Goal: Task Accomplishment & Management: Manage account settings

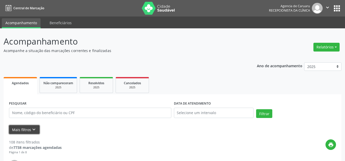
click at [34, 130] on icon "keyboard_arrow_down" at bounding box center [34, 129] width 6 height 6
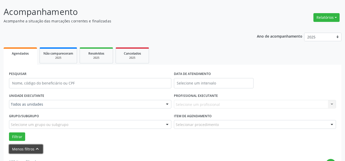
scroll to position [51, 0]
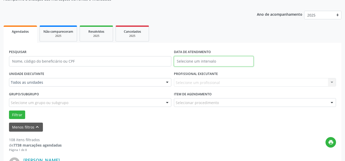
click at [212, 57] on input "text" at bounding box center [214, 61] width 80 height 10
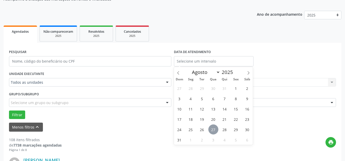
click at [213, 131] on span "27" at bounding box center [213, 129] width 10 height 10
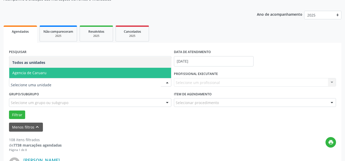
click at [128, 75] on span "Agencia de Caruaru" at bounding box center [90, 73] width 162 height 10
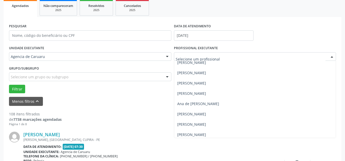
scroll to position [0, 0]
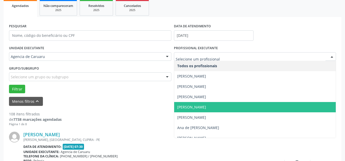
click at [203, 105] on span "[PERSON_NAME]" at bounding box center [191, 106] width 29 height 5
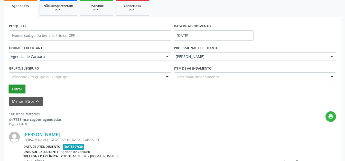
click at [20, 90] on button "Filtrar" at bounding box center [17, 89] width 16 height 9
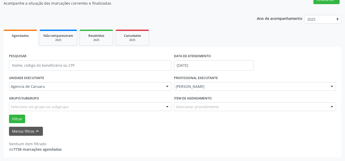
scroll to position [47, 0]
click at [17, 118] on button "Filtrar" at bounding box center [17, 118] width 16 height 9
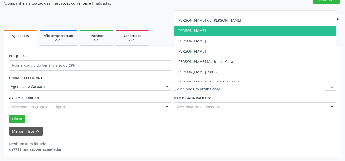
scroll to position [257, 0]
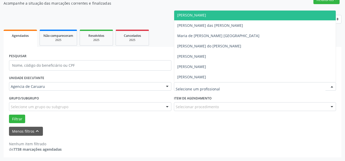
click at [203, 18] on span "[PERSON_NAME]" at bounding box center [255, 15] width 162 height 10
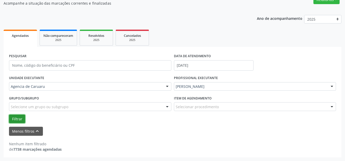
click at [20, 119] on button "Filtrar" at bounding box center [17, 118] width 16 height 9
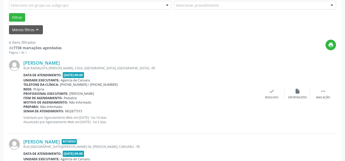
scroll to position [150, 0]
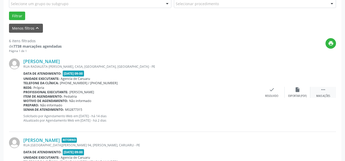
click at [322, 90] on icon "" at bounding box center [323, 90] width 6 height 6
click at [298, 92] on icon "alarm_off" at bounding box center [298, 90] width 6 height 6
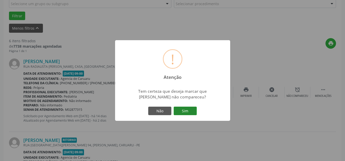
click at [185, 109] on button "Sim" at bounding box center [185, 110] width 23 height 9
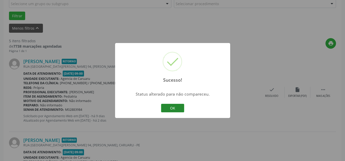
click at [173, 110] on button "OK" at bounding box center [172, 108] width 23 height 9
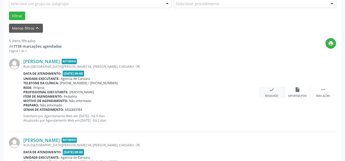
click at [265, 93] on div "check Resolvido" at bounding box center [272, 92] width 26 height 11
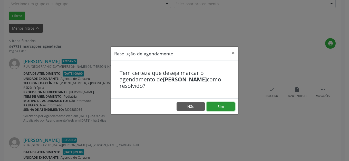
click at [211, 108] on button "Sim" at bounding box center [221, 106] width 28 height 9
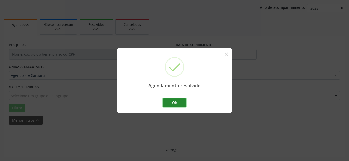
click at [173, 105] on button "Ok" at bounding box center [174, 102] width 23 height 9
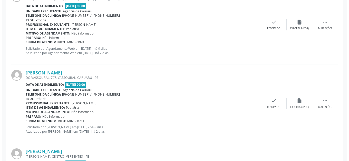
scroll to position [218, 0]
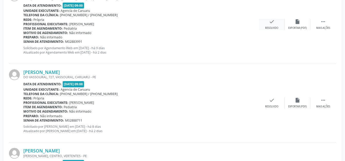
drag, startPoint x: 278, startPoint y: 22, endPoint x: 282, endPoint y: 21, distance: 3.3
click at [282, 21] on div "check Resolvido" at bounding box center [272, 24] width 26 height 11
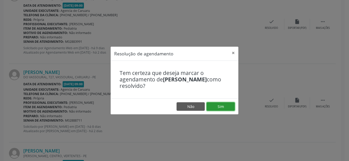
click at [229, 105] on button "Sim" at bounding box center [221, 106] width 28 height 9
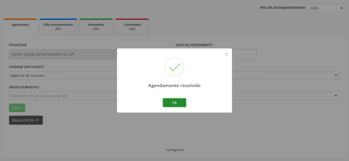
click at [181, 102] on button "Ok" at bounding box center [174, 102] width 23 height 9
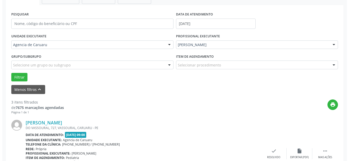
scroll to position [115, 0]
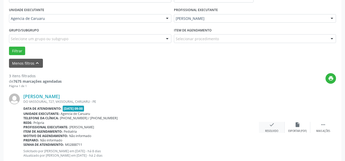
click at [270, 124] on icon "check" at bounding box center [272, 125] width 6 height 6
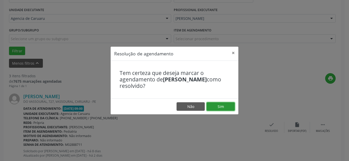
click at [226, 108] on button "Sim" at bounding box center [221, 106] width 28 height 9
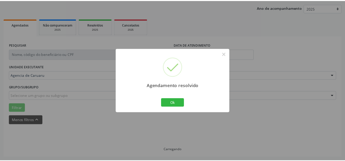
scroll to position [58, 0]
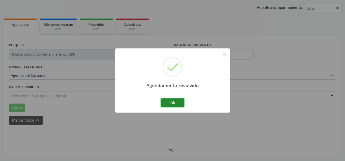
click at [183, 104] on button "Ok" at bounding box center [172, 102] width 23 height 9
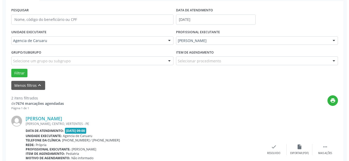
scroll to position [115, 0]
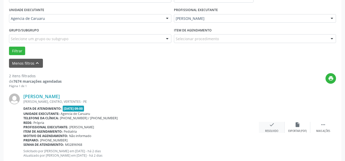
click at [261, 126] on div "check Resolvido" at bounding box center [272, 127] width 26 height 11
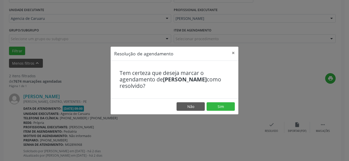
click at [266, 125] on div "Resolução de agendamento × Tem certeza que deseja marcar o agendamento de [PERS…" at bounding box center [174, 80] width 349 height 161
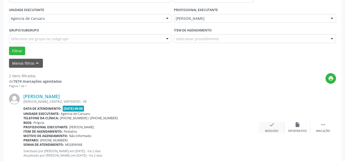
click at [267, 124] on div "check Resolvido" at bounding box center [272, 127] width 26 height 11
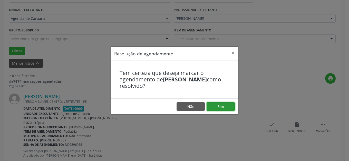
click at [218, 108] on button "Sim" at bounding box center [221, 106] width 28 height 9
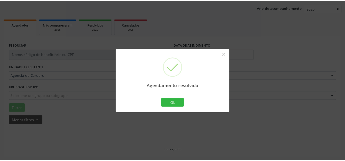
scroll to position [58, 0]
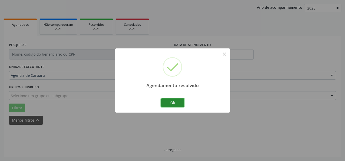
click at [182, 105] on button "Ok" at bounding box center [172, 102] width 23 height 9
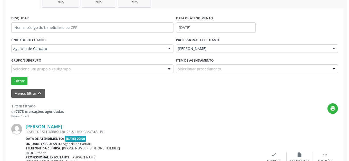
scroll to position [130, 0]
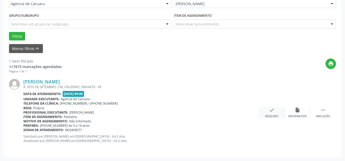
click at [282, 111] on div "check Resolvido" at bounding box center [272, 112] width 26 height 11
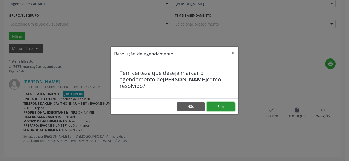
click at [222, 107] on button "Sim" at bounding box center [221, 106] width 28 height 9
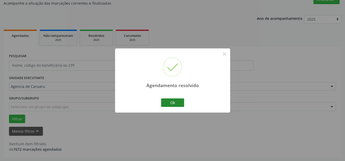
scroll to position [47, 0]
click at [173, 102] on button "Ok" at bounding box center [172, 102] width 23 height 9
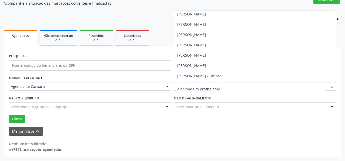
scroll to position [155, 0]
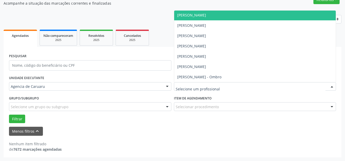
click at [206, 17] on span "[PERSON_NAME]" at bounding box center [191, 15] width 29 height 5
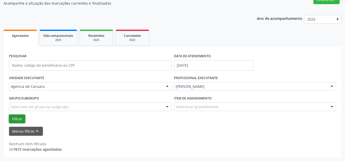
click at [23, 118] on button "Filtrar" at bounding box center [17, 118] width 16 height 9
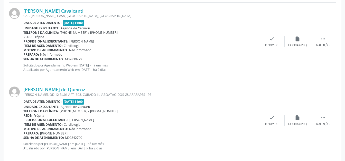
scroll to position [1242, 0]
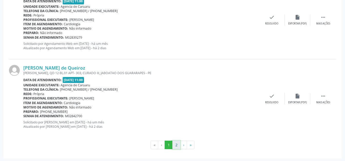
click at [177, 145] on button "2" at bounding box center [176, 144] width 8 height 9
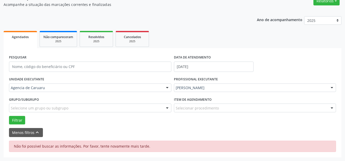
scroll to position [46, 0]
click at [11, 117] on button "Filtrar" at bounding box center [17, 120] width 16 height 9
click at [16, 118] on button "Filtrar" at bounding box center [17, 120] width 16 height 9
click at [13, 117] on button "Filtrar" at bounding box center [17, 120] width 16 height 9
click at [122, 148] on div "Não foi possível buscar as informações. Por favor, tente novamente mais tarde." at bounding box center [172, 145] width 327 height 11
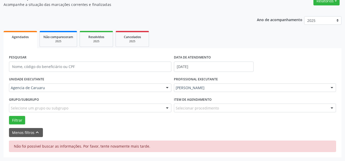
click at [115, 149] on div "Não foi possível buscar as informações. Por favor, tente novamente mais tarde." at bounding box center [172, 145] width 327 height 11
click at [16, 123] on button "Filtrar" at bounding box center [17, 120] width 16 height 9
click at [134, 142] on div "Não foi possível buscar as informações. Por favor, tente novamente mais tarde." at bounding box center [172, 145] width 327 height 11
click at [135, 145] on div "Não foi possível buscar as informações. Por favor, tente novamente mais tarde." at bounding box center [172, 145] width 327 height 11
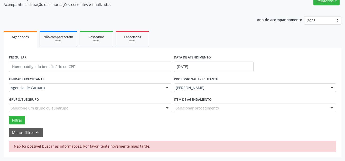
click at [135, 145] on div "Não foi possível buscar as informações. Por favor, tente novamente mais tarde." at bounding box center [172, 145] width 327 height 11
click at [158, 144] on div "Não foi possível buscar as informações. Por favor, tente novamente mais tarde." at bounding box center [172, 145] width 327 height 11
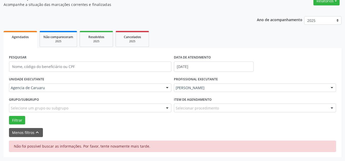
click at [158, 145] on div "Não foi possível buscar as informações. Por favor, tente novamente mais tarde." at bounding box center [172, 145] width 327 height 11
drag, startPoint x: 16, startPoint y: 119, endPoint x: 38, endPoint y: 120, distance: 21.6
click at [16, 119] on button "Filtrar" at bounding box center [17, 120] width 16 height 9
click at [9, 119] on button "Filtrar" at bounding box center [17, 120] width 16 height 9
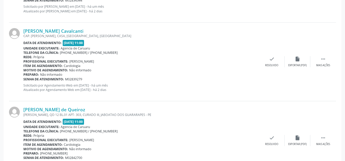
scroll to position [1242, 0]
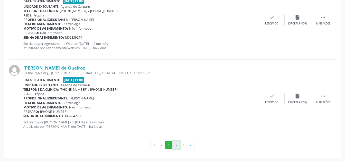
click at [179, 146] on button "2" at bounding box center [176, 144] width 8 height 9
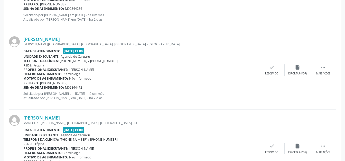
scroll to position [670, 0]
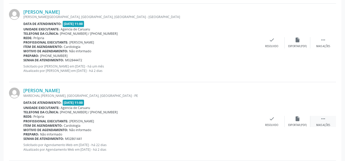
click at [316, 117] on div " Mais ações" at bounding box center [323, 121] width 26 height 11
click at [307, 119] on div "alarm_off Não compareceu" at bounding box center [298, 121] width 26 height 11
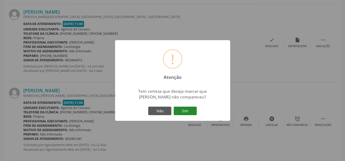
click at [181, 112] on button "Sim" at bounding box center [185, 110] width 23 height 9
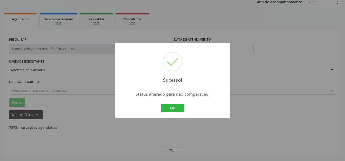
scroll to position [64, 0]
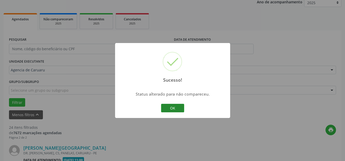
click at [165, 108] on button "OK" at bounding box center [172, 108] width 23 height 9
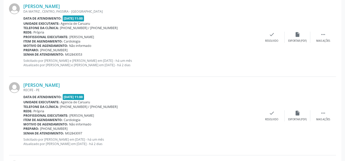
scroll to position [388, 0]
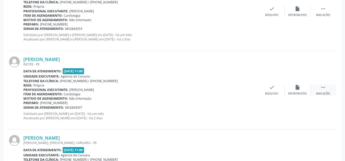
click at [314, 90] on div " Mais ações" at bounding box center [323, 89] width 26 height 11
click at [301, 92] on div "Não compareceu" at bounding box center [297, 94] width 22 height 4
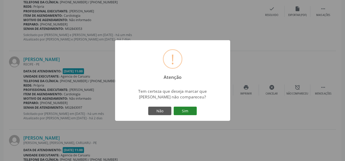
click at [180, 107] on button "Sim" at bounding box center [185, 110] width 23 height 9
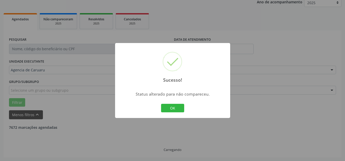
scroll to position [64, 0]
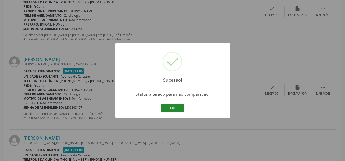
click at [183, 111] on button "OK" at bounding box center [172, 108] width 23 height 9
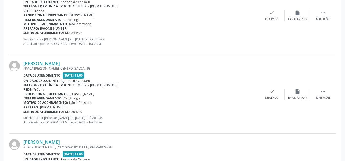
scroll to position [693, 0]
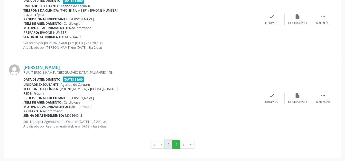
click at [170, 141] on button "1" at bounding box center [169, 144] width 8 height 9
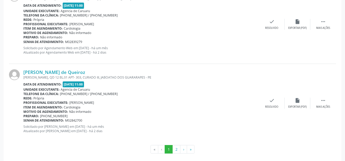
scroll to position [1242, 0]
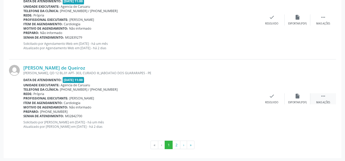
click at [315, 96] on div " Mais ações" at bounding box center [323, 98] width 26 height 11
click at [303, 98] on div "alarm_off Não compareceu" at bounding box center [298, 98] width 26 height 11
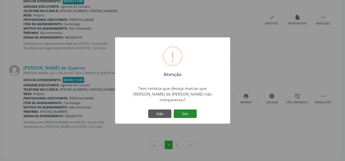
click at [193, 113] on button "Sim" at bounding box center [185, 113] width 23 height 9
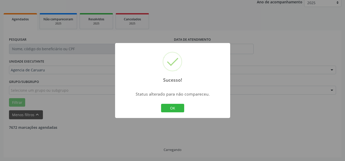
scroll to position [64, 0]
click at [174, 105] on button "OK" at bounding box center [172, 108] width 23 height 9
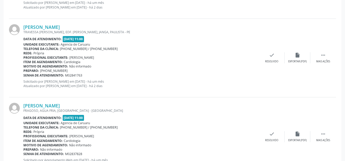
scroll to position [805, 0]
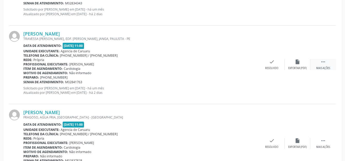
click at [326, 65] on div " Mais ações" at bounding box center [323, 64] width 26 height 11
click at [301, 67] on div "Não compareceu" at bounding box center [297, 68] width 22 height 4
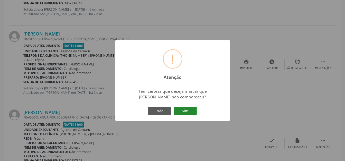
click at [188, 107] on button "Sim" at bounding box center [185, 110] width 23 height 9
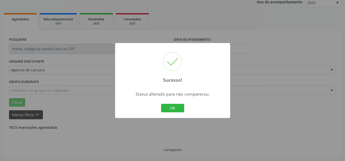
scroll to position [64, 0]
click at [180, 108] on button "OK" at bounding box center [172, 108] width 23 height 9
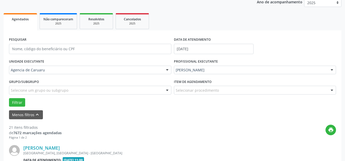
scroll to position [805, 0]
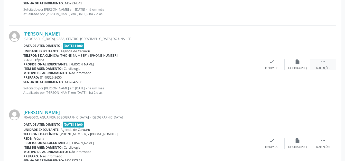
click at [318, 62] on div " Mais ações" at bounding box center [323, 64] width 26 height 11
click at [299, 66] on div "Não compareceu" at bounding box center [297, 68] width 22 height 4
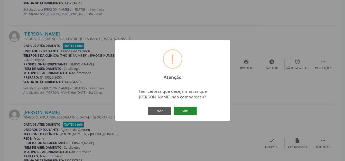
click at [187, 108] on button "Sim" at bounding box center [185, 110] width 23 height 9
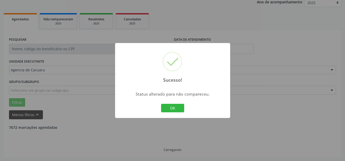
scroll to position [64, 0]
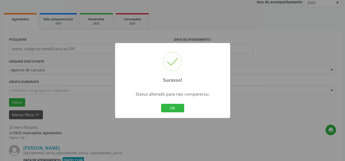
click at [157, 109] on div "Sucesso! × Status alterado para não compareceu. OK Cancel" at bounding box center [172, 80] width 115 height 75
click at [171, 108] on button "OK" at bounding box center [172, 108] width 23 height 9
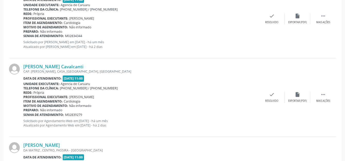
scroll to position [1242, 0]
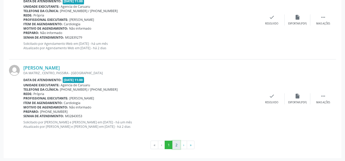
click at [173, 142] on button "2" at bounding box center [176, 144] width 8 height 9
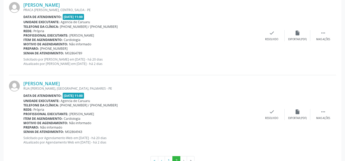
scroll to position [458, 0]
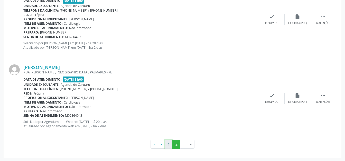
click at [169, 143] on button "1" at bounding box center [169, 143] width 8 height 9
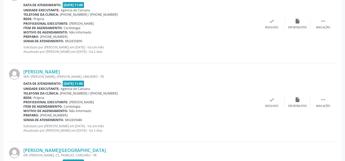
scroll to position [343, 0]
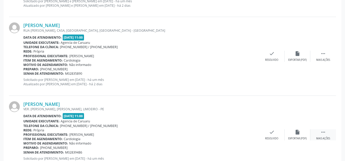
click at [324, 133] on icon "" at bounding box center [323, 132] width 6 height 6
click at [298, 131] on icon "alarm_off" at bounding box center [298, 132] width 6 height 6
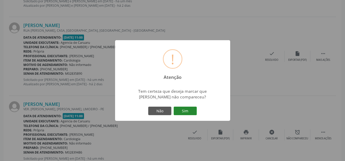
click at [188, 112] on button "Sim" at bounding box center [185, 110] width 23 height 9
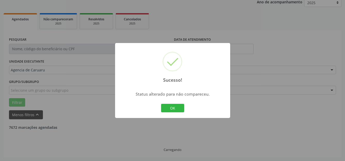
scroll to position [64, 0]
click at [173, 110] on button "OK" at bounding box center [172, 108] width 23 height 9
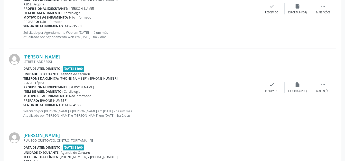
scroll to position [548, 0]
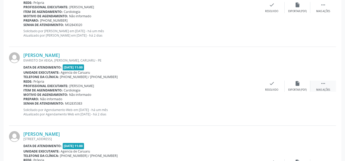
drag, startPoint x: 322, startPoint y: 84, endPoint x: 313, endPoint y: 85, distance: 9.0
click at [323, 84] on icon "" at bounding box center [323, 83] width 6 height 6
click at [289, 85] on div "alarm_off Não compareceu" at bounding box center [298, 85] width 26 height 11
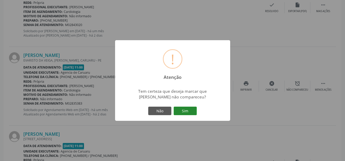
click at [187, 109] on button "Sim" at bounding box center [185, 110] width 23 height 9
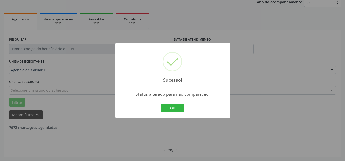
scroll to position [64, 0]
click at [172, 108] on button "OK" at bounding box center [172, 108] width 23 height 9
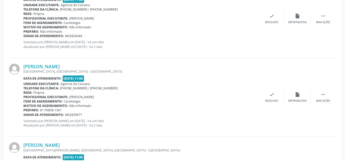
scroll to position [1114, 0]
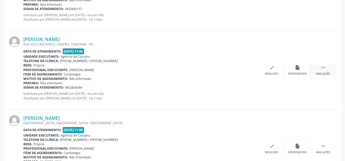
click at [325, 72] on div "Mais ações" at bounding box center [323, 74] width 14 height 4
click at [288, 73] on div "Não compareceu" at bounding box center [297, 74] width 22 height 4
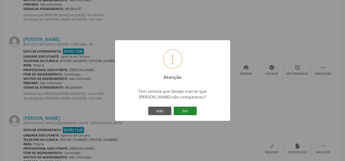
click at [189, 107] on button "Sim" at bounding box center [185, 110] width 23 height 9
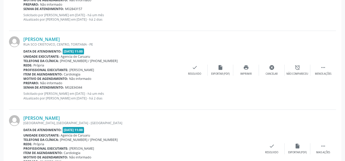
scroll to position [64, 0]
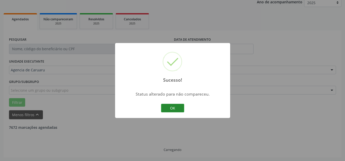
click at [169, 104] on button "OK" at bounding box center [172, 108] width 23 height 9
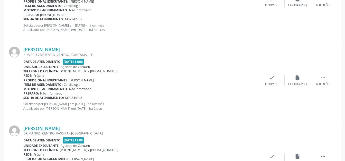
scroll to position [757, 0]
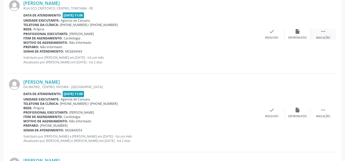
click at [326, 38] on div "Mais ações" at bounding box center [323, 38] width 14 height 4
click at [304, 34] on div "alarm_off Não compareceu" at bounding box center [298, 34] width 26 height 11
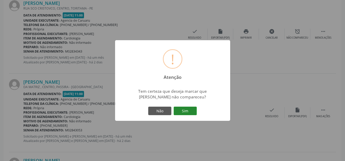
click at [190, 109] on button "Sim" at bounding box center [185, 110] width 23 height 9
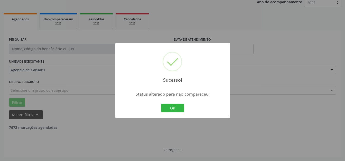
scroll to position [64, 0]
click at [180, 108] on button "OK" at bounding box center [172, 108] width 23 height 9
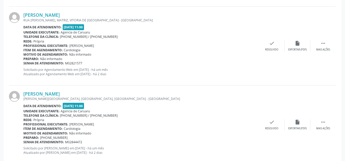
scroll to position [1014, 0]
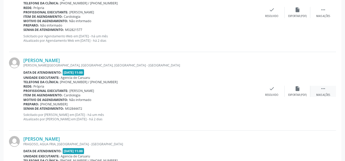
click at [320, 88] on div " Mais ações" at bounding box center [323, 91] width 26 height 11
click at [305, 93] on div "Não compareceu" at bounding box center [297, 95] width 22 height 4
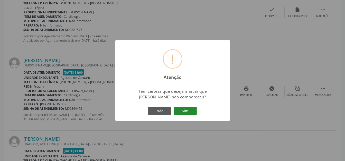
click at [192, 109] on button "Sim" at bounding box center [185, 110] width 23 height 9
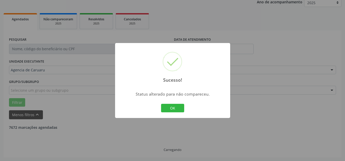
scroll to position [64, 0]
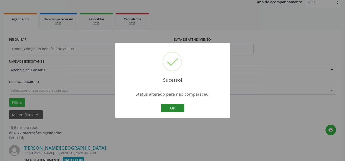
click at [179, 104] on button "OK" at bounding box center [172, 108] width 23 height 9
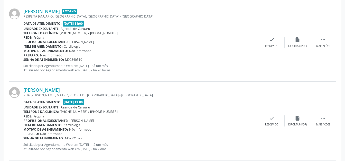
scroll to position [945, 0]
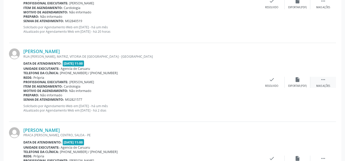
click at [316, 81] on div " Mais ações" at bounding box center [323, 82] width 26 height 11
click at [301, 81] on div "alarm_off Não compareceu" at bounding box center [298, 82] width 26 height 11
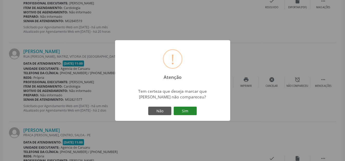
click at [185, 108] on button "Sim" at bounding box center [185, 110] width 23 height 9
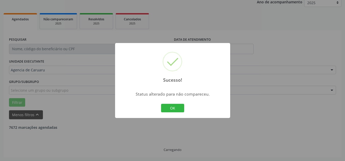
scroll to position [64, 0]
click at [176, 108] on button "OK" at bounding box center [172, 108] width 23 height 9
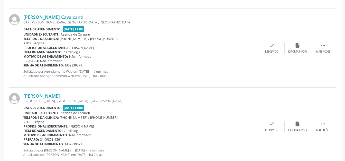
scroll to position [378, 0]
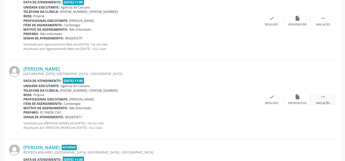
click at [322, 100] on div " Mais ações" at bounding box center [323, 99] width 26 height 11
click at [293, 98] on div "alarm_off Não compareceu" at bounding box center [298, 99] width 26 height 11
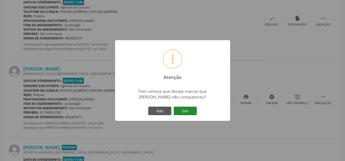
click at [184, 108] on button "Sim" at bounding box center [185, 110] width 23 height 9
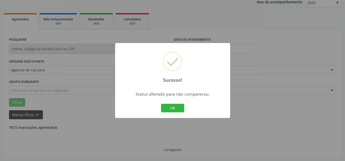
scroll to position [64, 0]
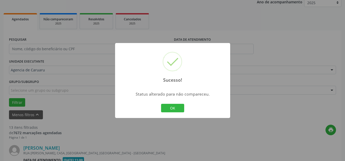
click at [176, 109] on button "OK" at bounding box center [172, 108] width 23 height 9
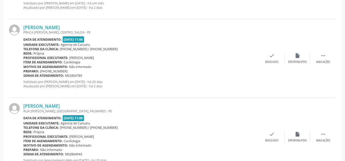
scroll to position [1070, 0]
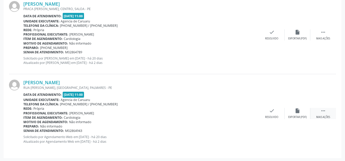
click at [326, 114] on div " Mais ações" at bounding box center [323, 113] width 26 height 11
click at [300, 112] on icon "alarm_off" at bounding box center [298, 111] width 6 height 6
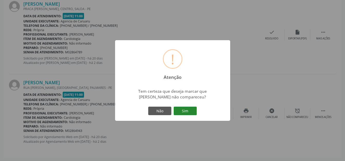
click at [191, 112] on button "Sim" at bounding box center [185, 110] width 23 height 9
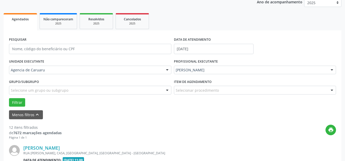
scroll to position [115, 0]
